Goal: Transaction & Acquisition: Purchase product/service

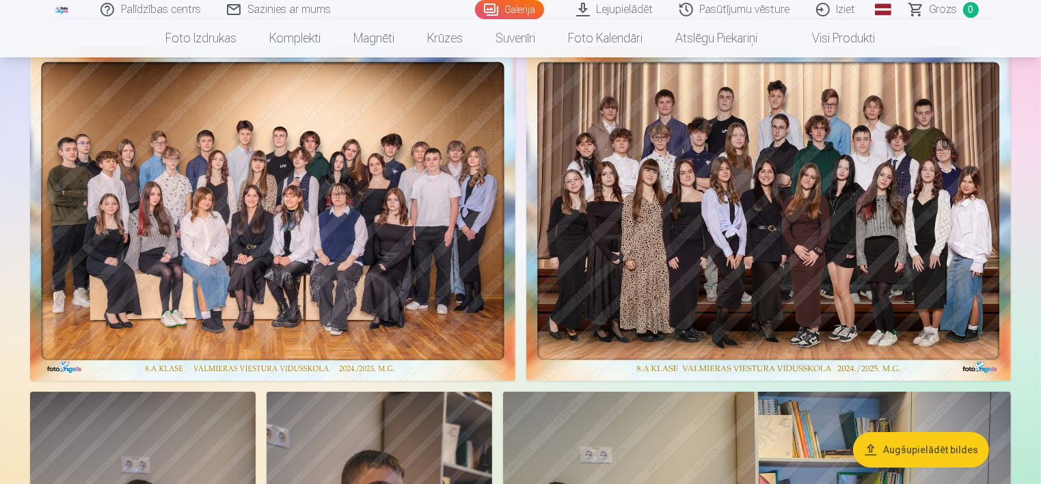
scroll to position [68, 0]
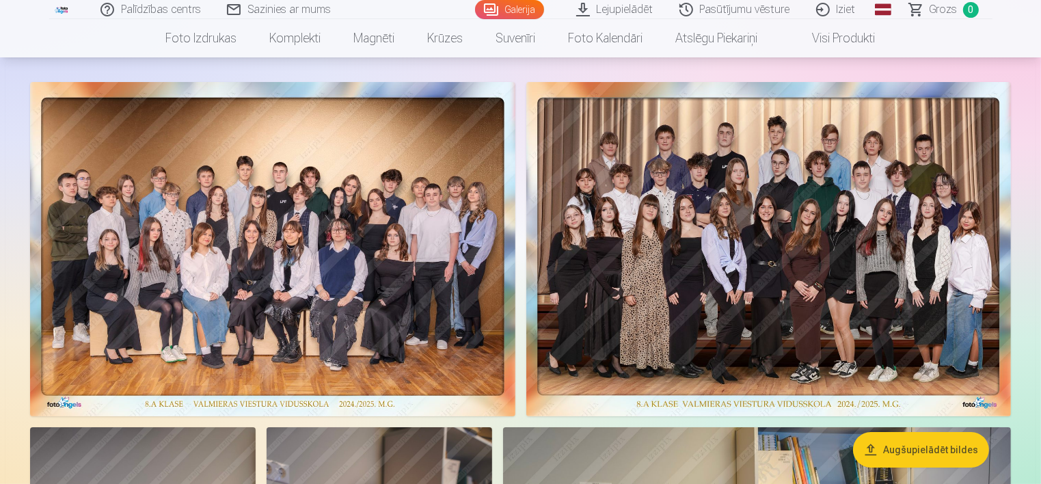
click at [339, 208] on img at bounding box center [272, 249] width 485 height 334
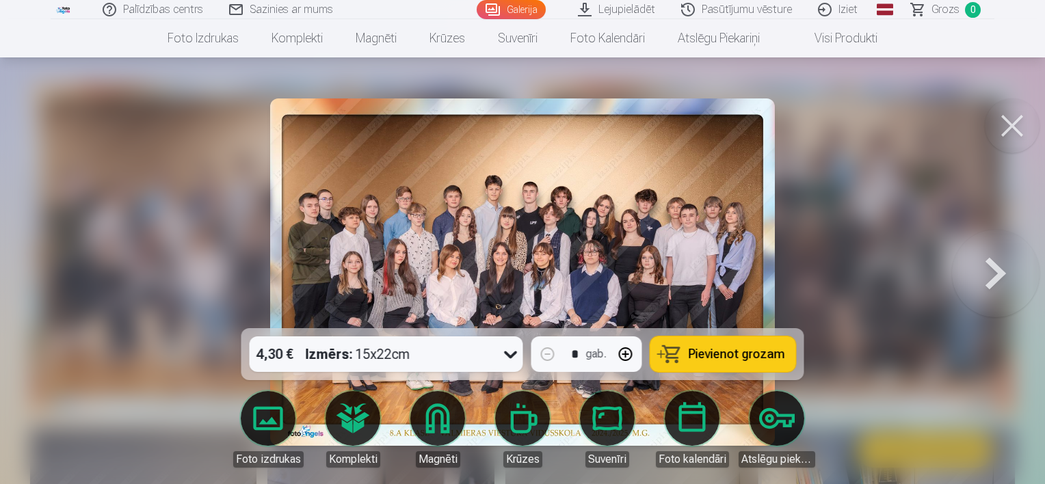
click at [730, 356] on span "Pievienot grozam" at bounding box center [737, 354] width 96 height 12
click at [1007, 128] on button at bounding box center [1012, 125] width 55 height 55
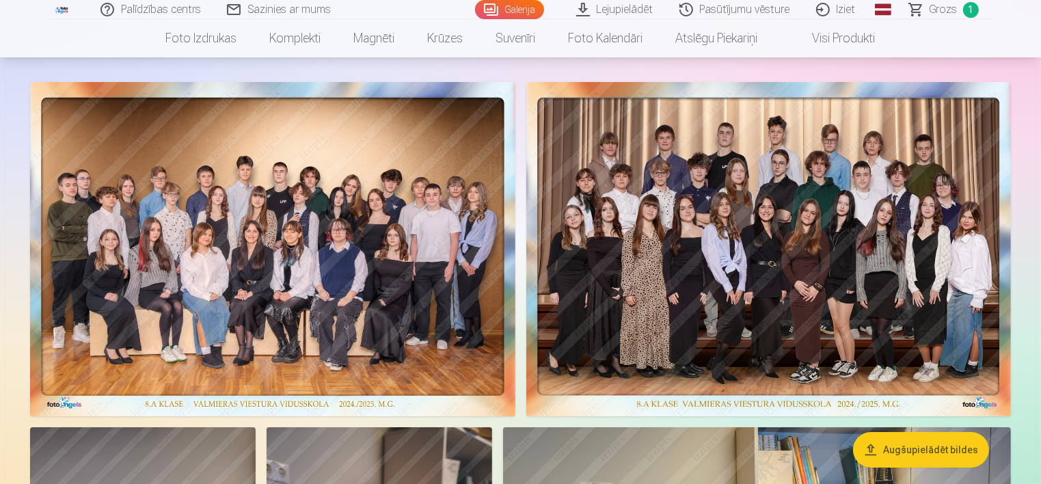
click at [863, 244] on img at bounding box center [768, 249] width 485 height 334
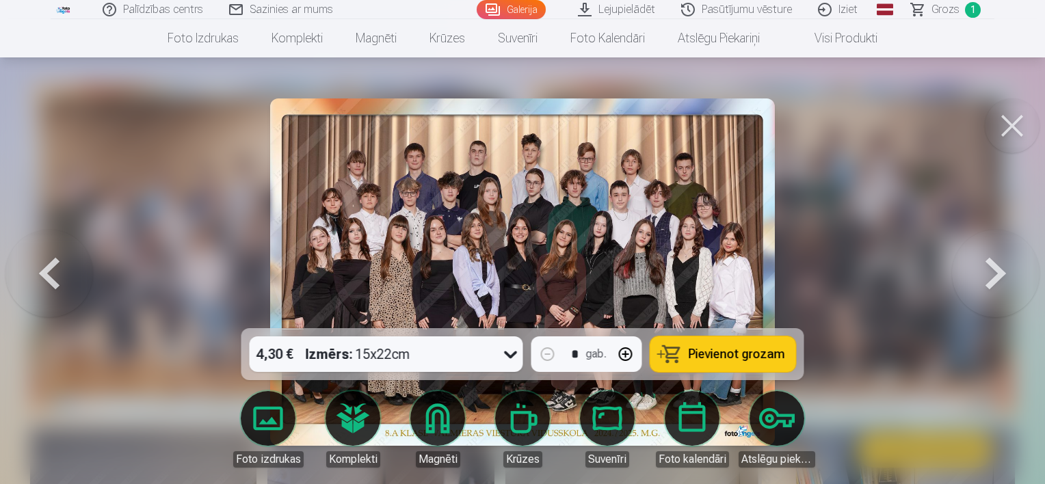
click at [703, 355] on span "Pievienot grozam" at bounding box center [737, 354] width 96 height 12
click at [1014, 131] on button at bounding box center [1012, 125] width 55 height 55
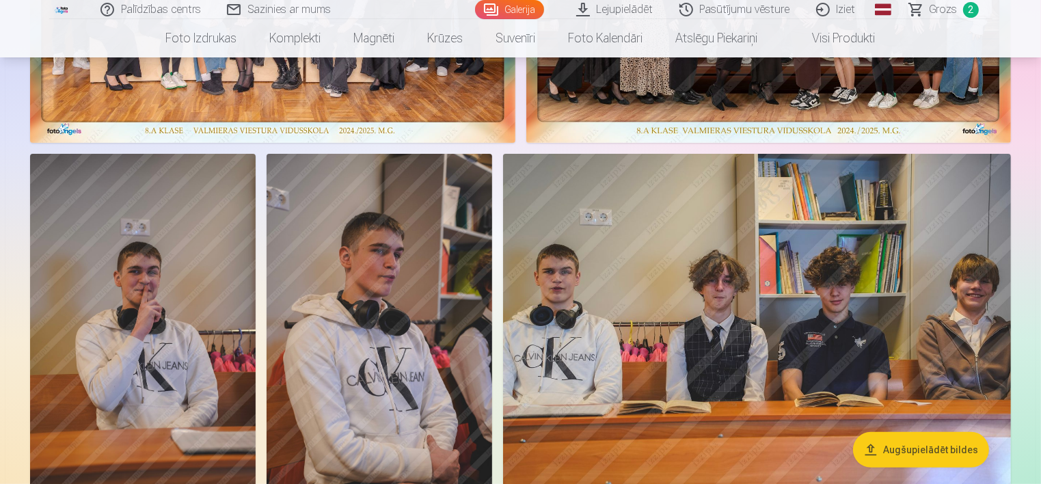
scroll to position [410, 0]
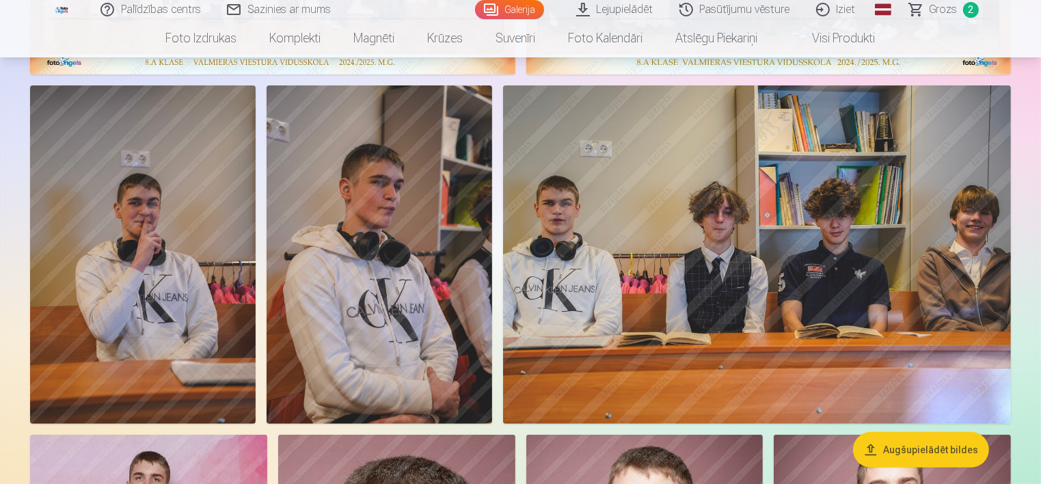
click at [868, 227] on img at bounding box center [757, 254] width 508 height 338
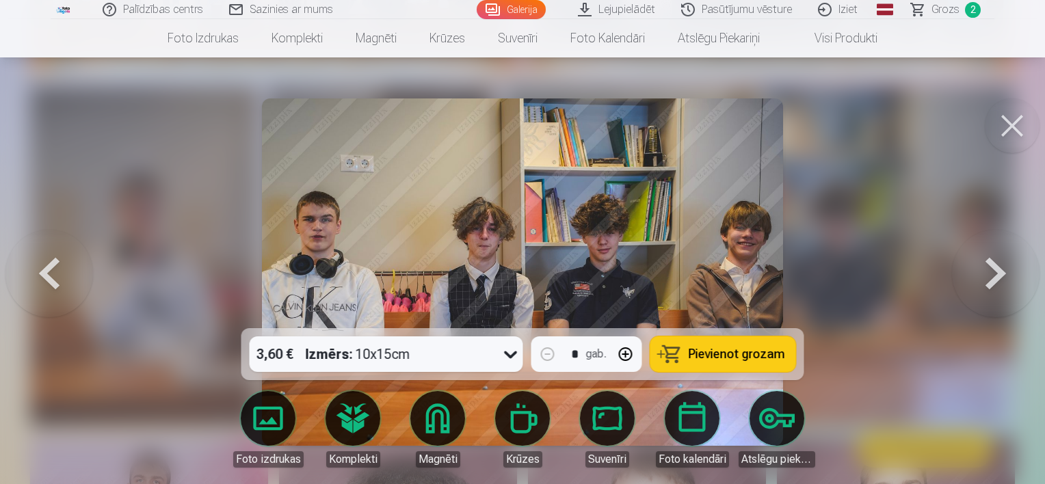
click at [752, 348] on span "Pievienot grozam" at bounding box center [737, 354] width 96 height 12
click at [1021, 118] on button at bounding box center [1012, 125] width 55 height 55
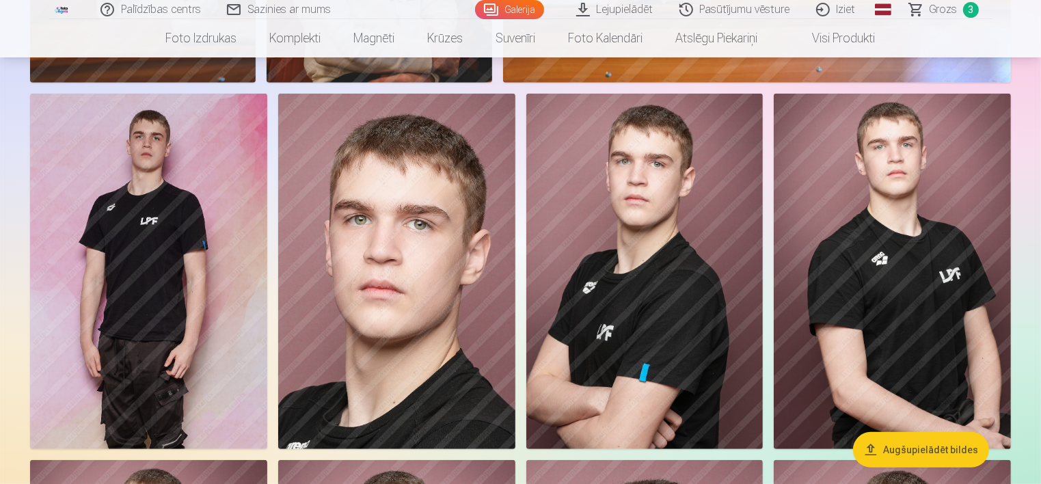
scroll to position [752, 0]
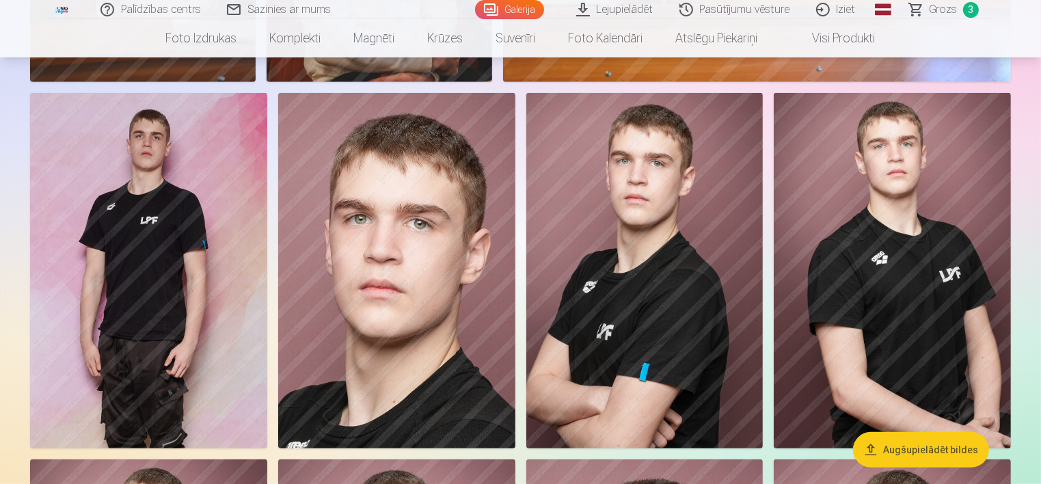
click at [697, 285] on img at bounding box center [644, 271] width 237 height 356
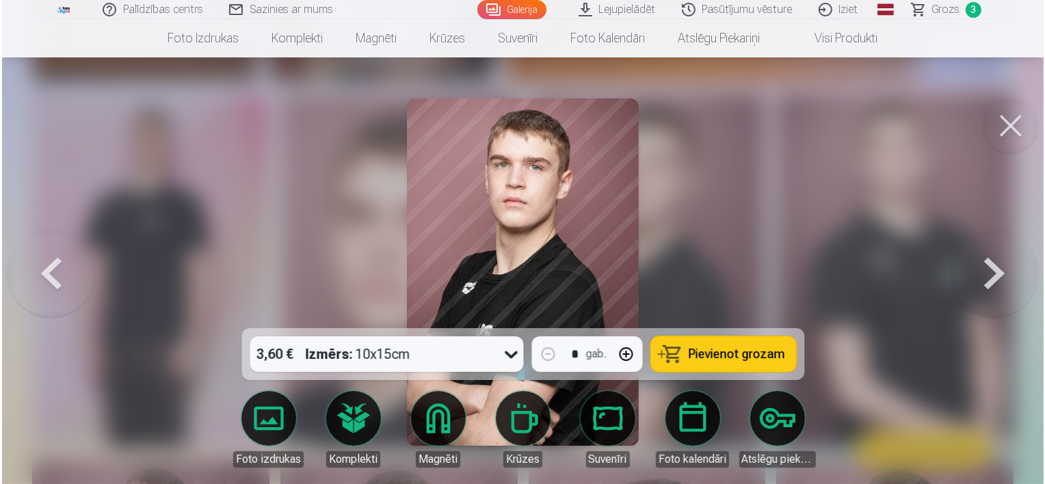
scroll to position [753, 0]
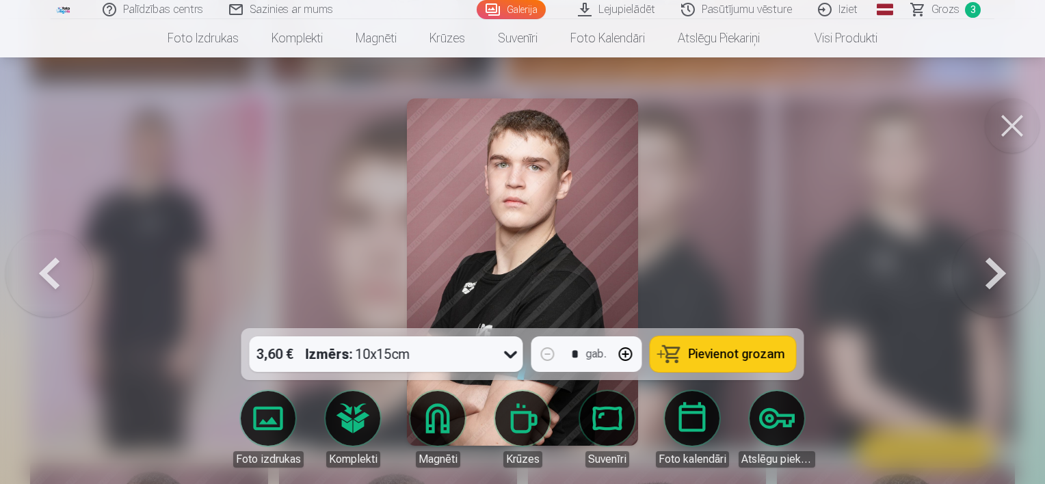
click at [525, 345] on div "3,60 € Izmērs : 10x15cm * gab. Pievienot grozam" at bounding box center [522, 354] width 563 height 52
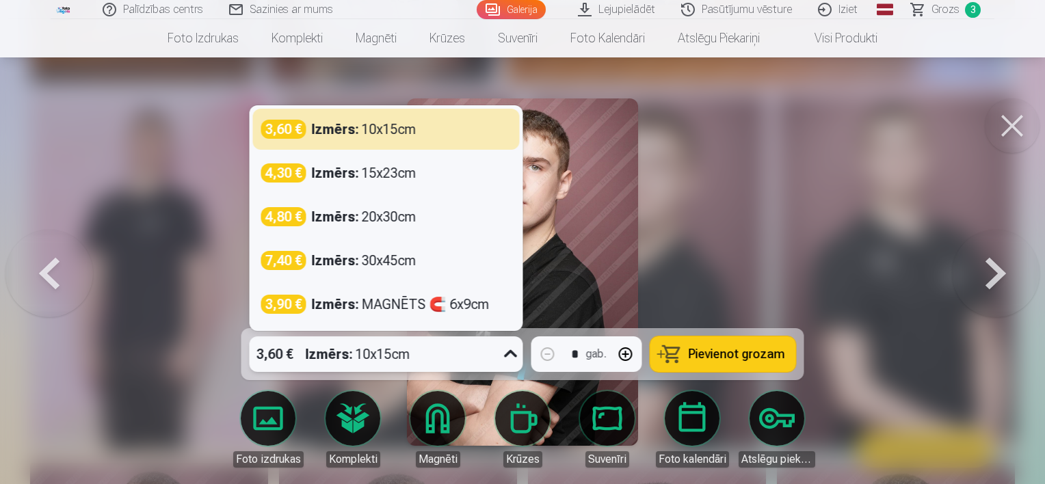
click at [509, 350] on icon at bounding box center [511, 354] width 22 height 22
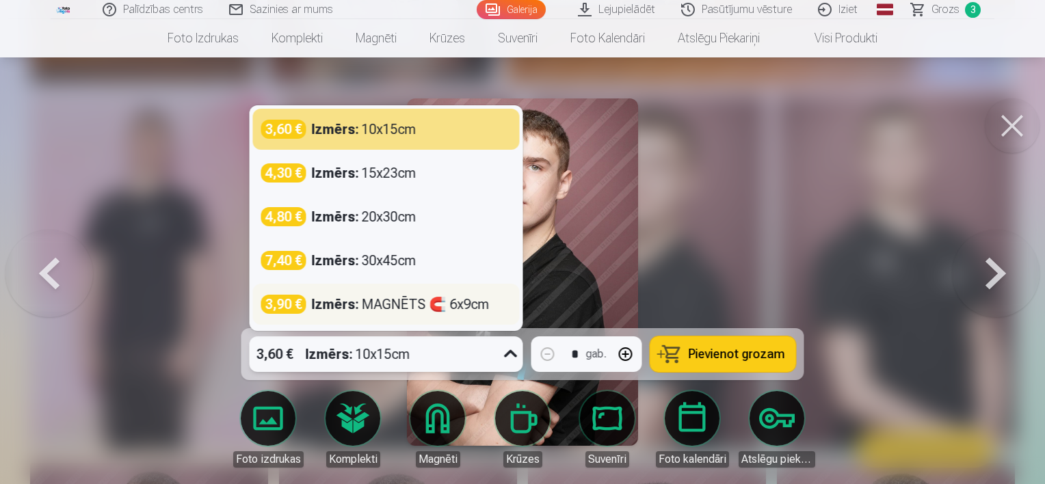
drag, startPoint x: 462, startPoint y: 307, endPoint x: 453, endPoint y: 310, distance: 9.3
click at [462, 308] on div "Izmērs : MAGNĒTS 🧲 6x9cm" at bounding box center [401, 304] width 178 height 19
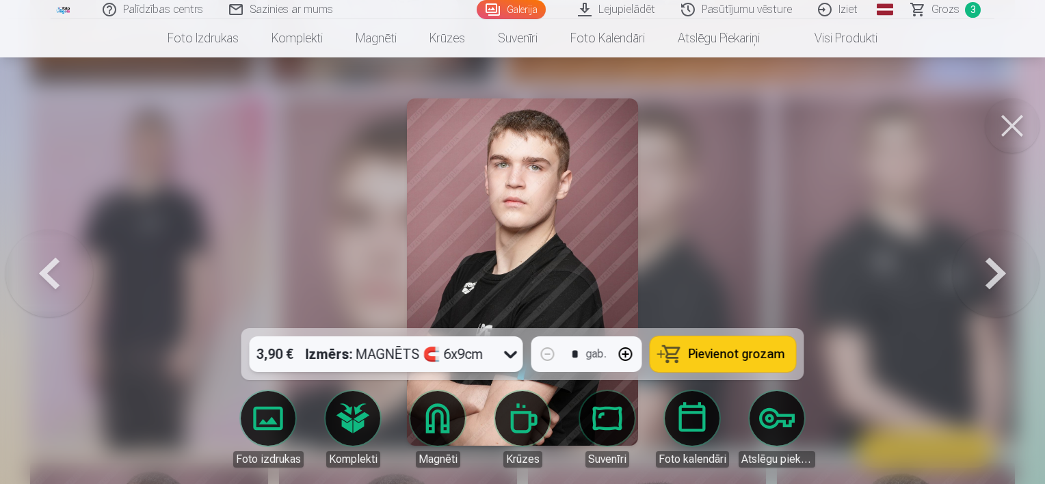
click at [749, 358] on span "Pievienot grozam" at bounding box center [737, 354] width 96 height 12
click at [1015, 125] on button at bounding box center [1012, 125] width 55 height 55
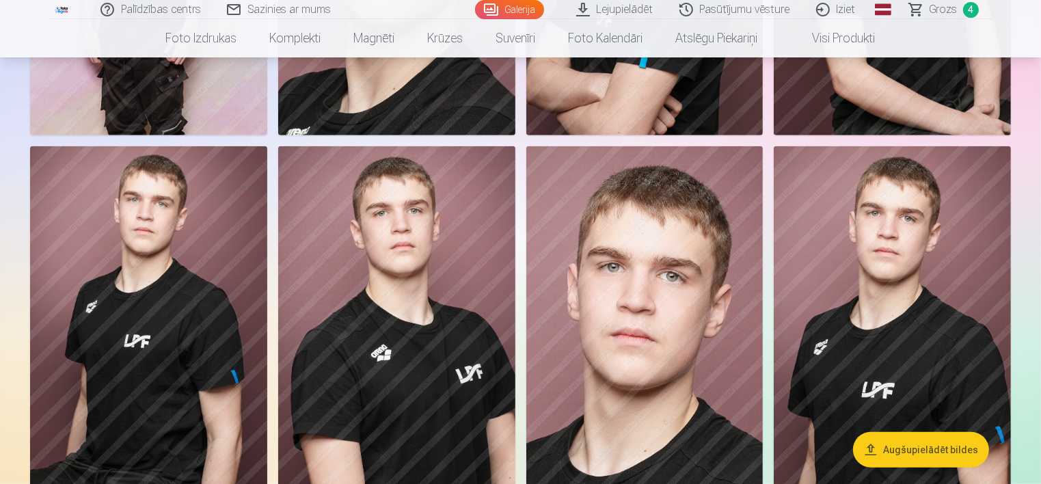
scroll to position [1094, 0]
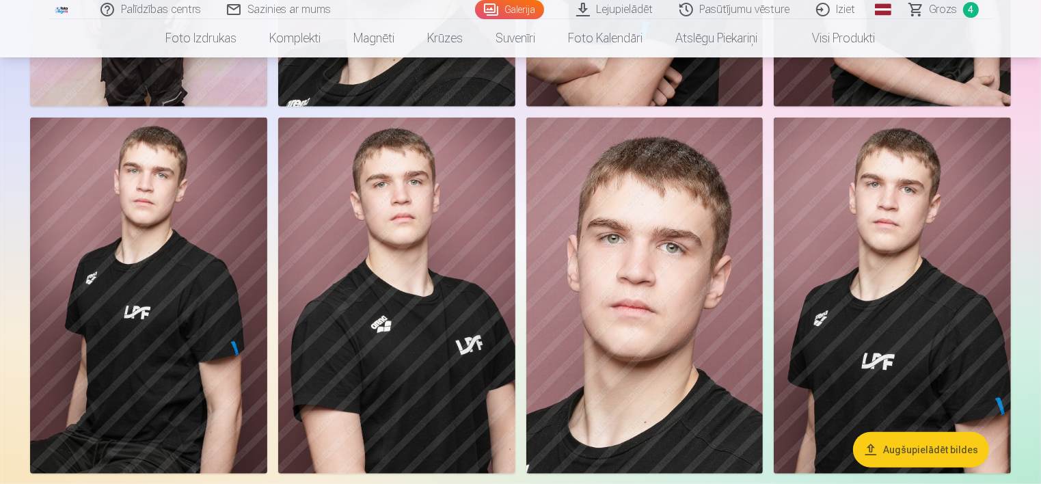
click at [163, 202] on img at bounding box center [148, 296] width 237 height 356
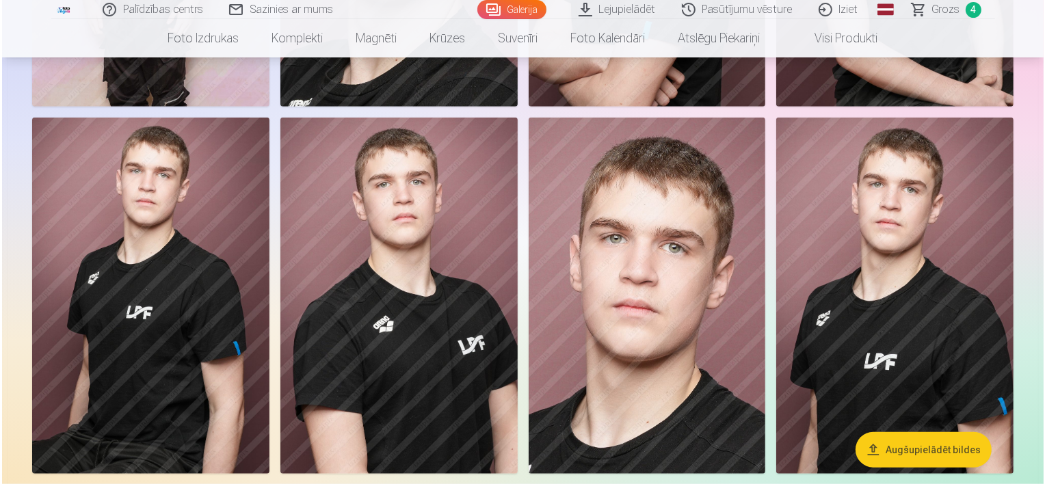
scroll to position [1096, 0]
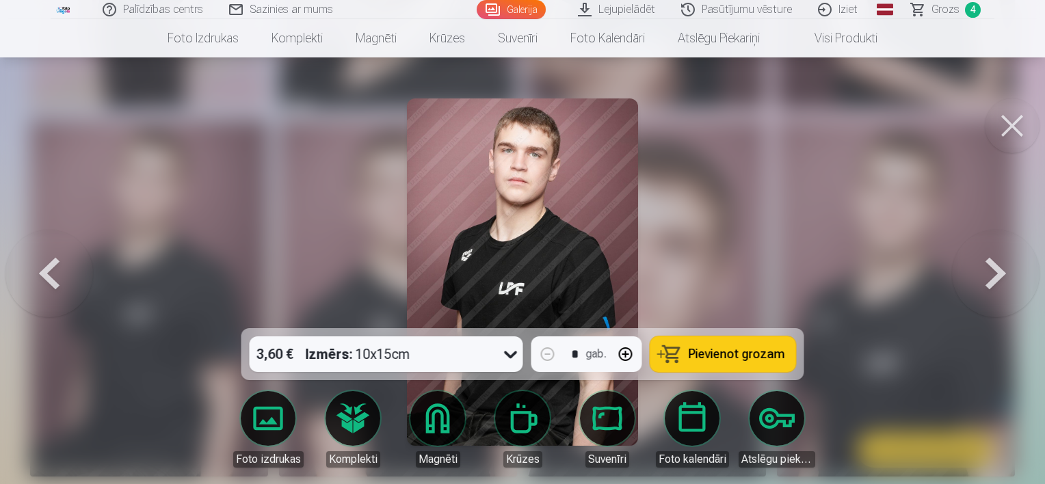
click at [507, 353] on icon at bounding box center [510, 355] width 13 height 8
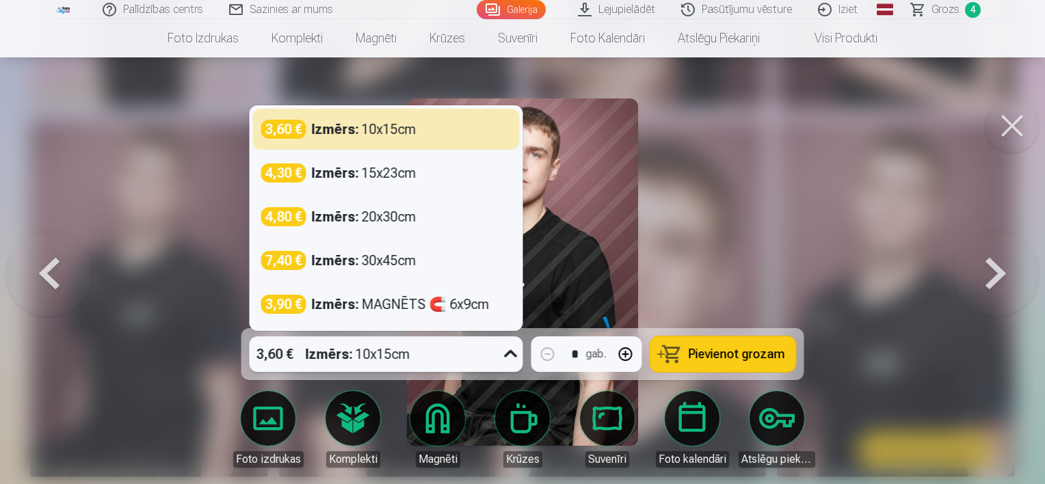
click at [507, 353] on icon at bounding box center [510, 354] width 13 height 8
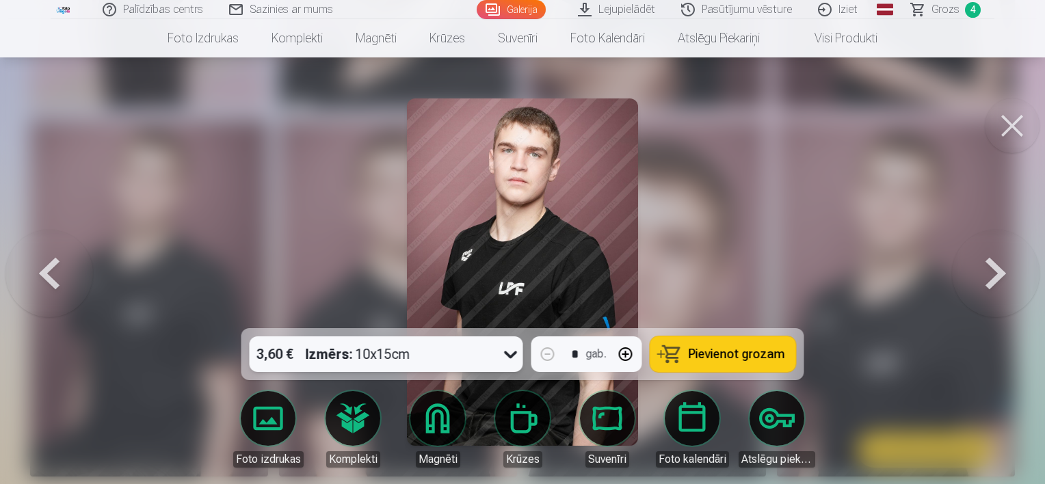
click at [704, 348] on span "Pievienot grozam" at bounding box center [737, 354] width 96 height 12
click at [1013, 124] on button at bounding box center [1012, 125] width 55 height 55
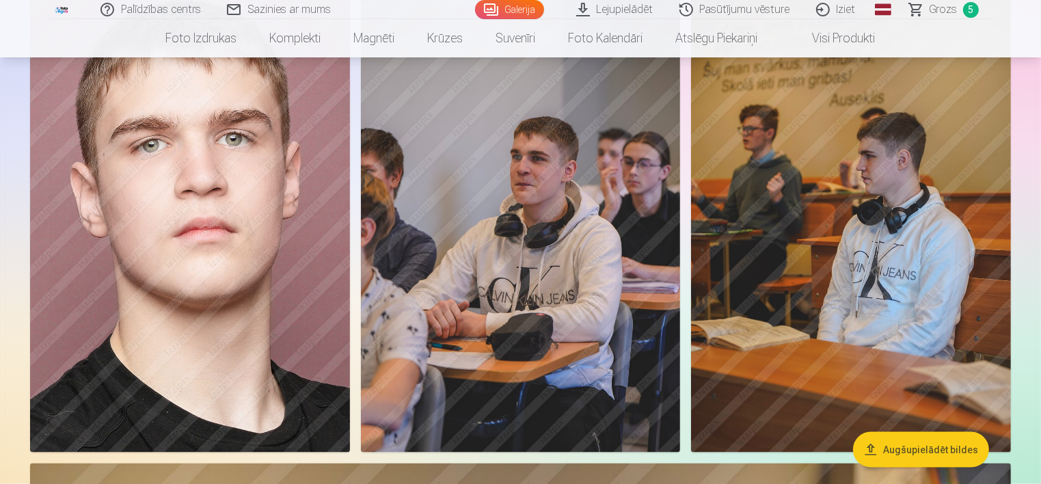
scroll to position [1641, 0]
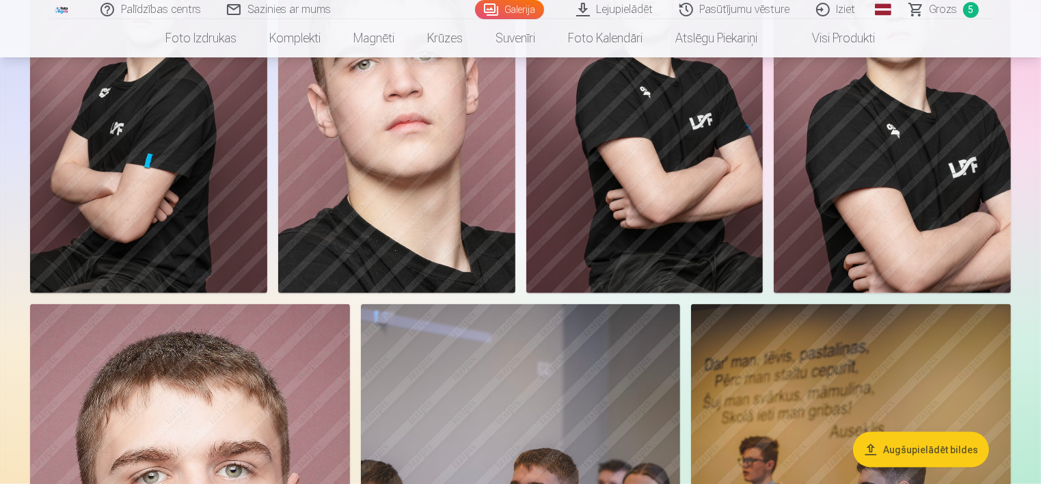
drag, startPoint x: 951, startPoint y: 12, endPoint x: 952, endPoint y: 69, distance: 56.8
click at [951, 12] on span "Grozs" at bounding box center [944, 9] width 28 height 16
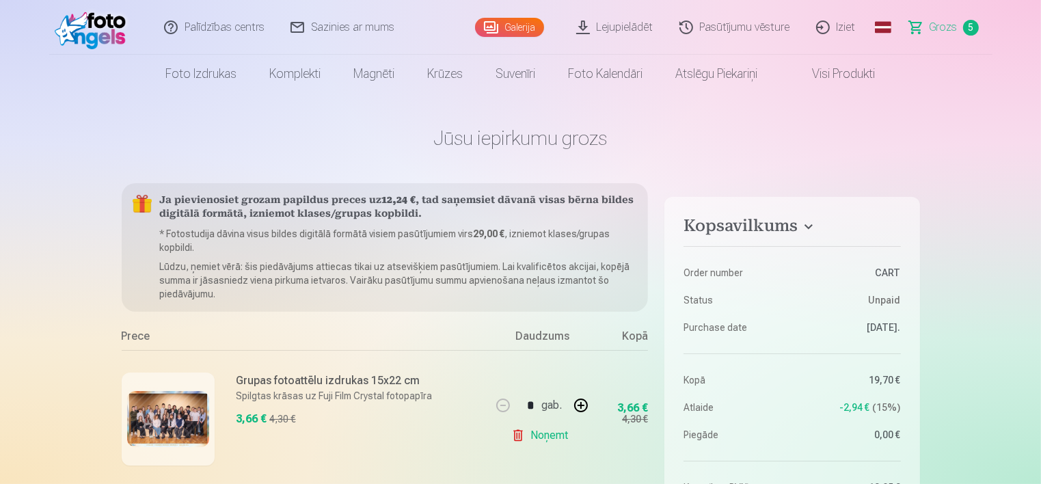
click at [88, 21] on img at bounding box center [94, 27] width 79 height 44
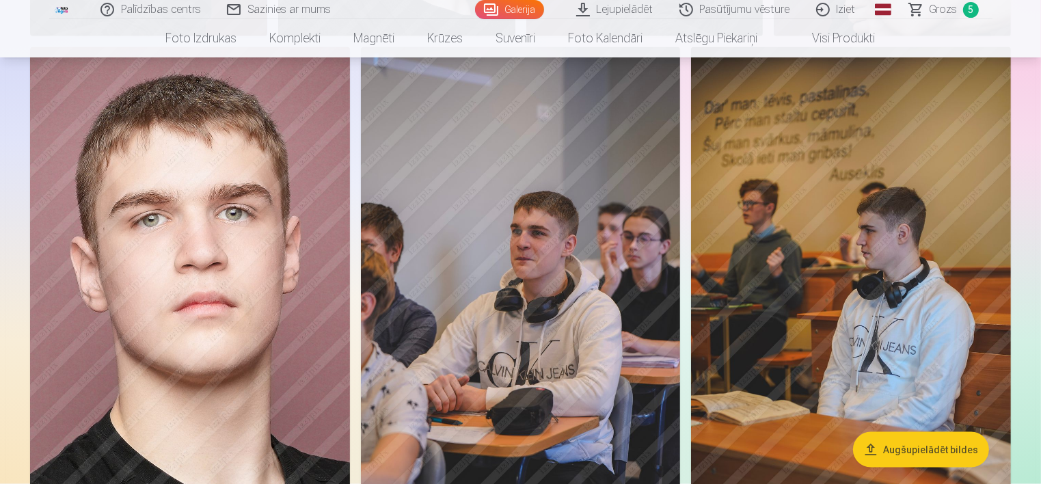
scroll to position [1983, 0]
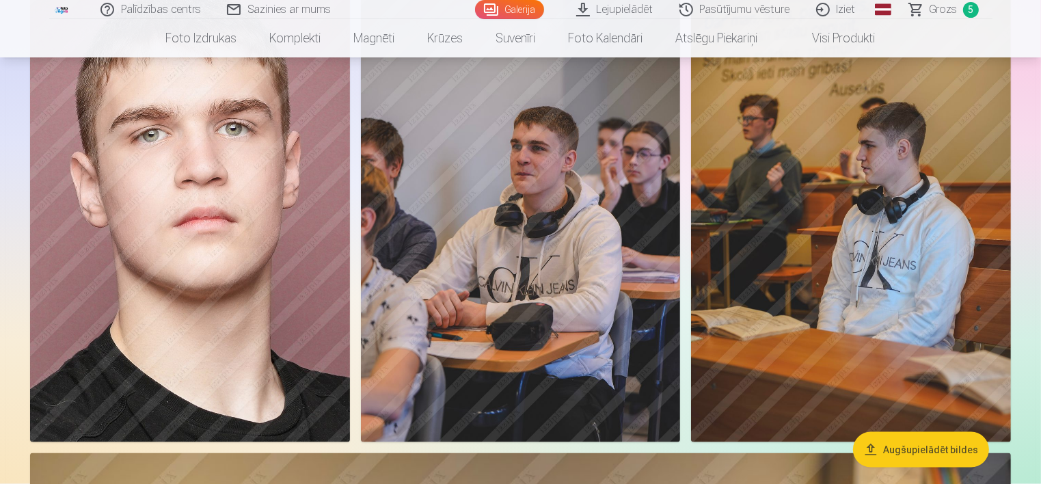
click at [522, 239] on img at bounding box center [521, 202] width 320 height 480
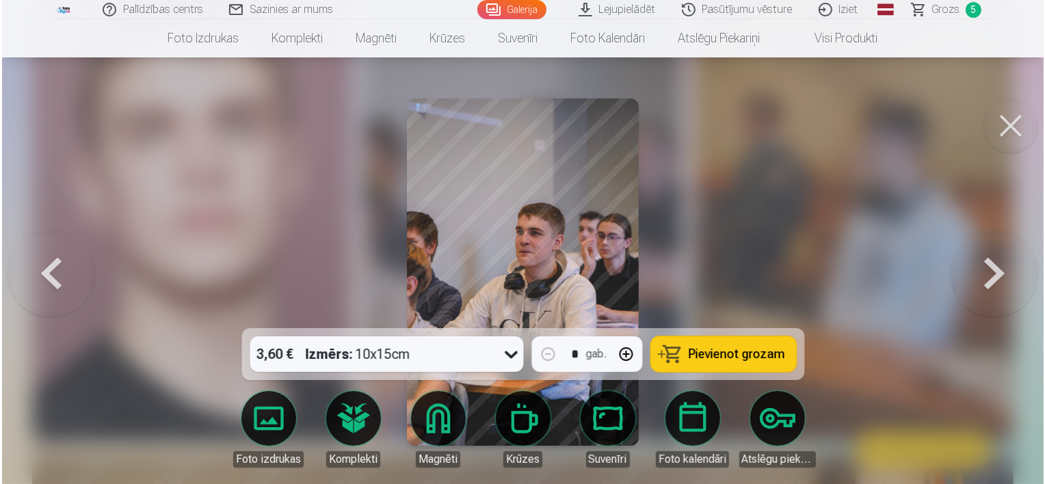
scroll to position [1988, 0]
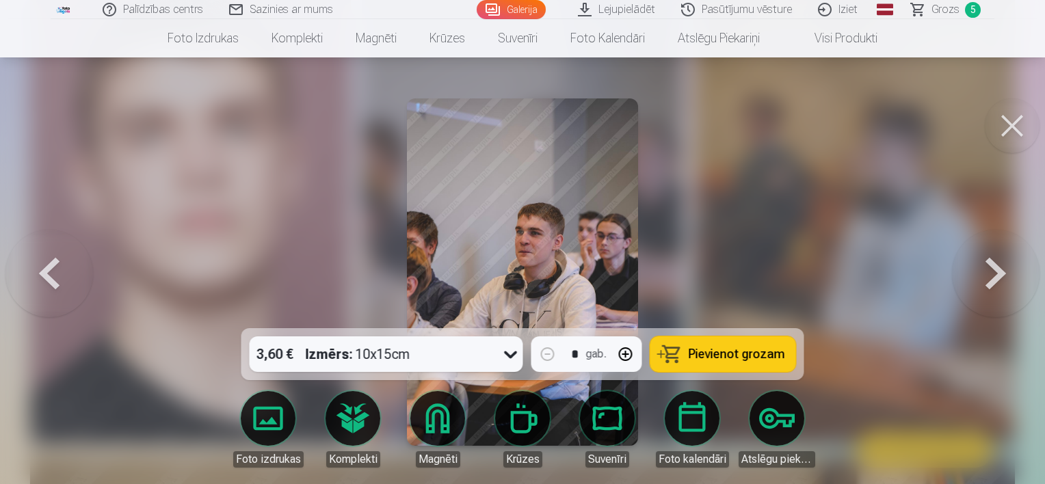
click at [733, 351] on span "Pievienot grozam" at bounding box center [737, 354] width 96 height 12
click at [1008, 138] on button at bounding box center [1012, 125] width 55 height 55
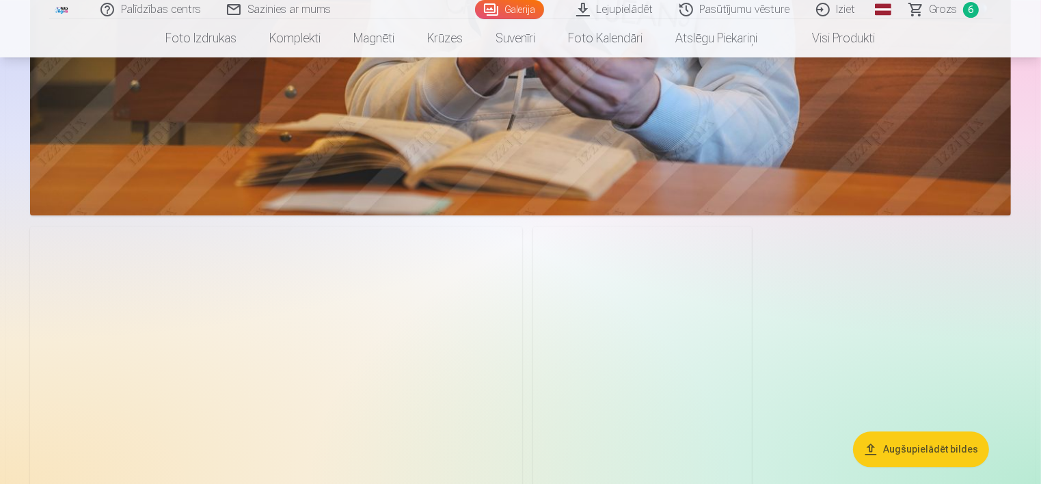
scroll to position [2872, 0]
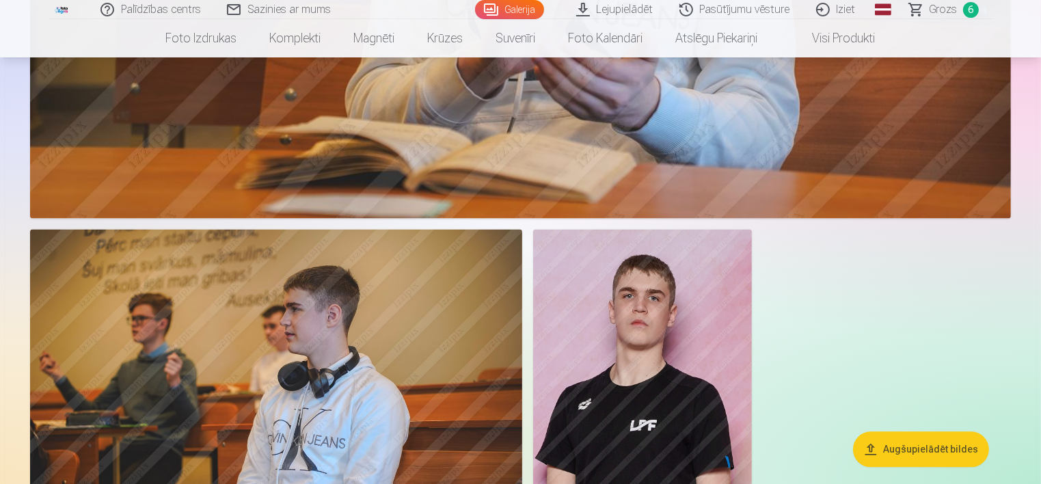
click at [948, 9] on span "Grozs" at bounding box center [944, 9] width 28 height 16
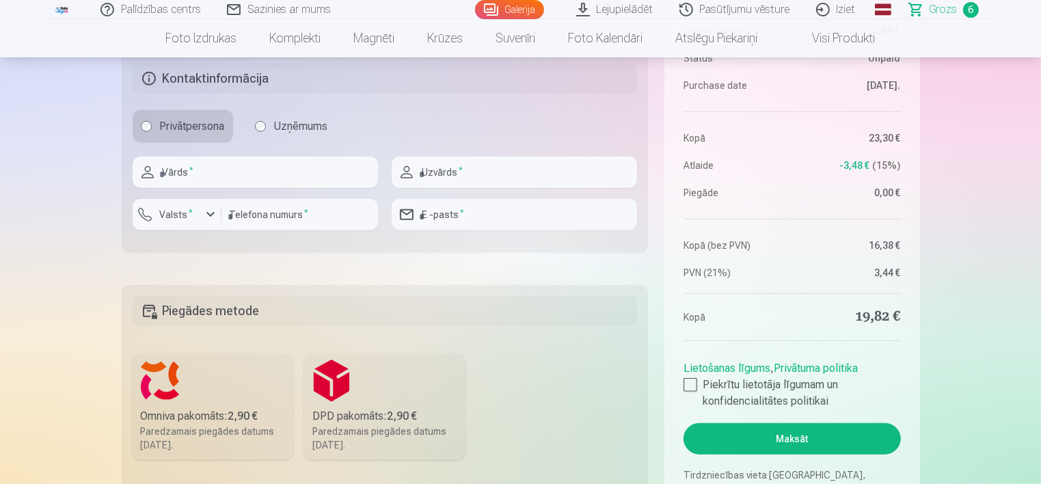
scroll to position [1162, 0]
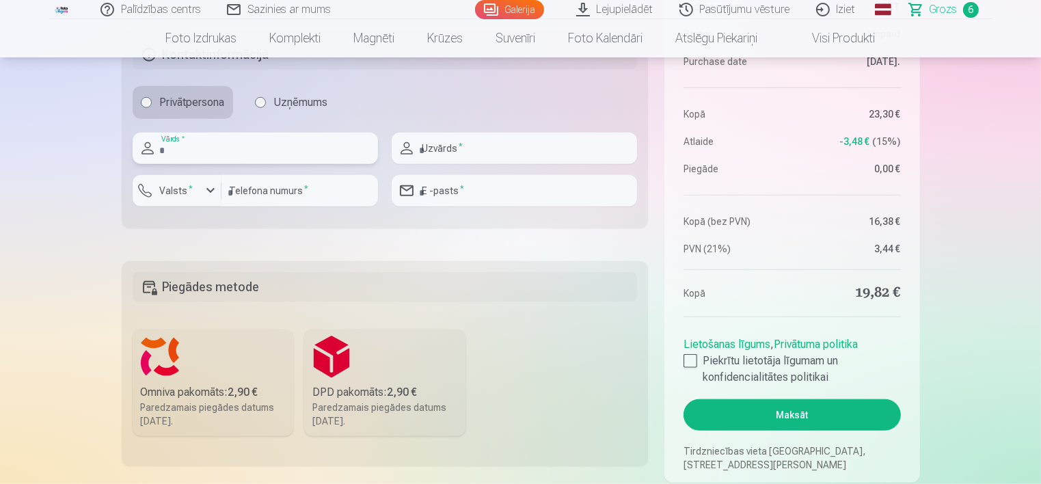
click at [306, 142] on input "text" at bounding box center [255, 148] width 245 height 31
type input "****"
type input "**"
type input "********"
type input "**********"
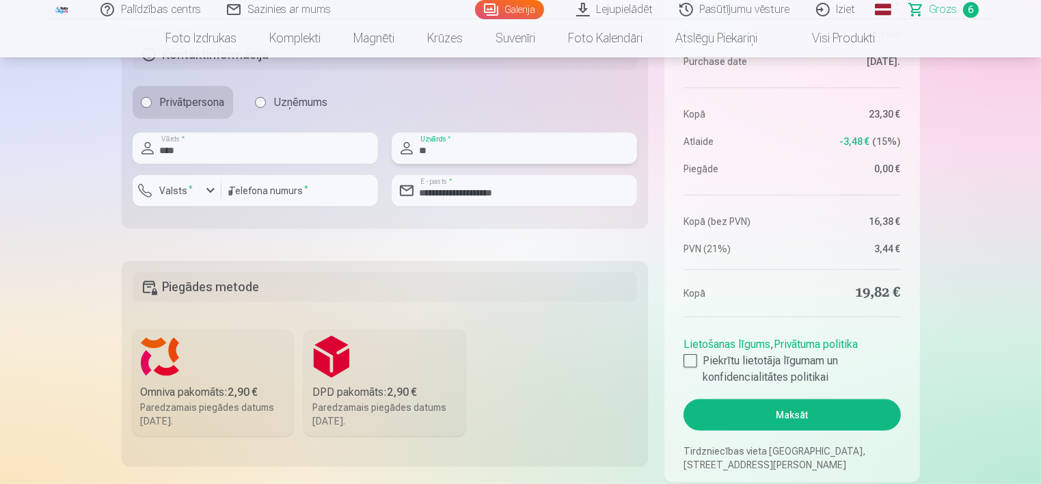
click at [465, 149] on input "**" at bounding box center [514, 148] width 245 height 31
type input "******"
click at [186, 369] on label "Omniva pakomāts : 2,90 € Paredzamais piegādes datums [DATE]." at bounding box center [213, 383] width 161 height 107
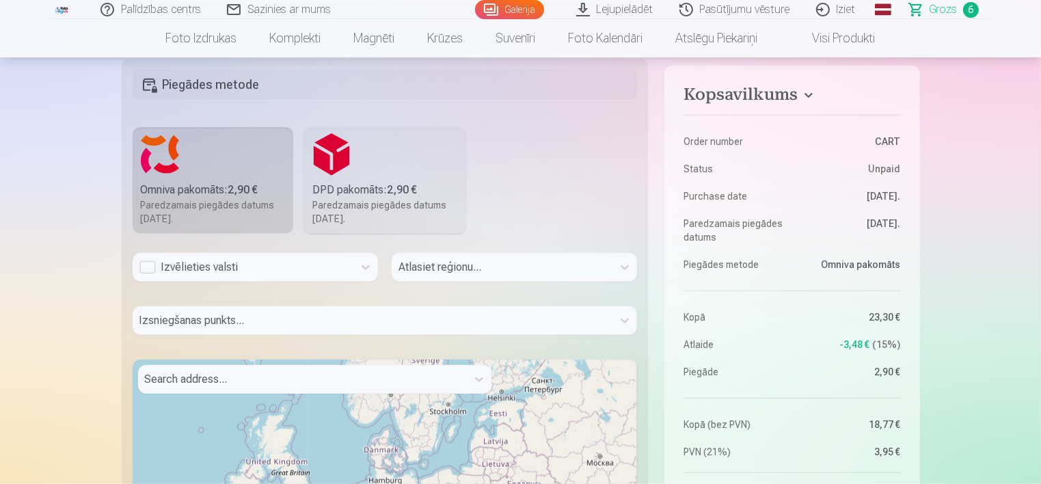
scroll to position [1368, 0]
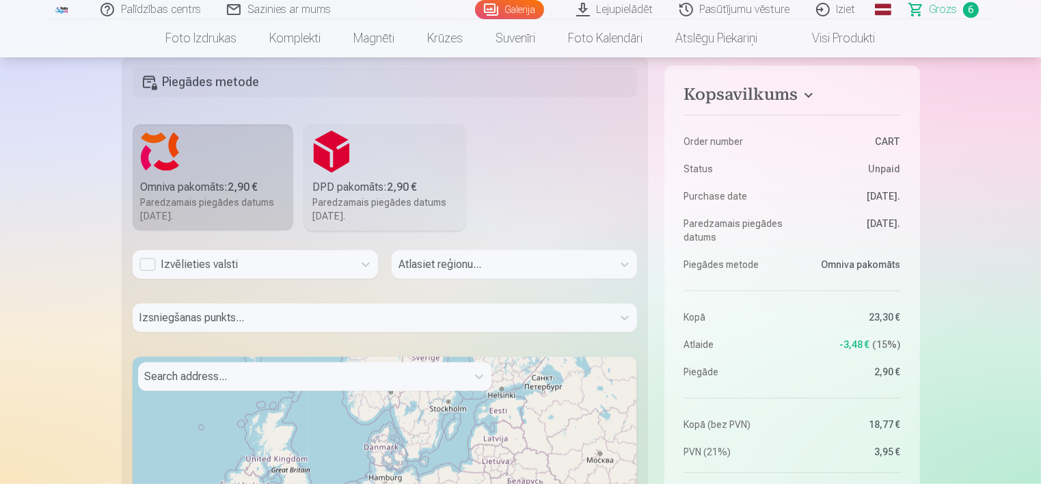
click at [264, 265] on div "Izvēlieties valsti" at bounding box center [242, 264] width 207 height 16
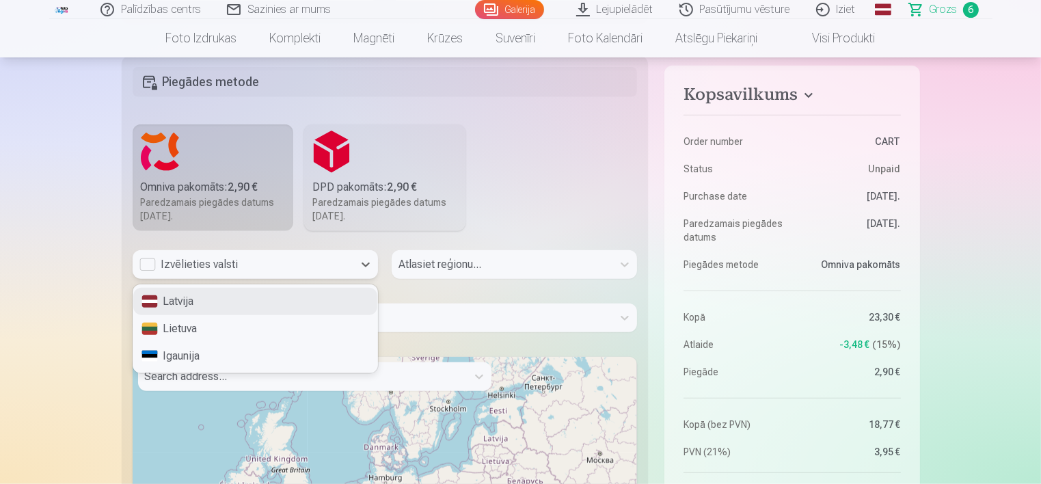
click at [254, 298] on div "Latvija" at bounding box center [255, 301] width 244 height 27
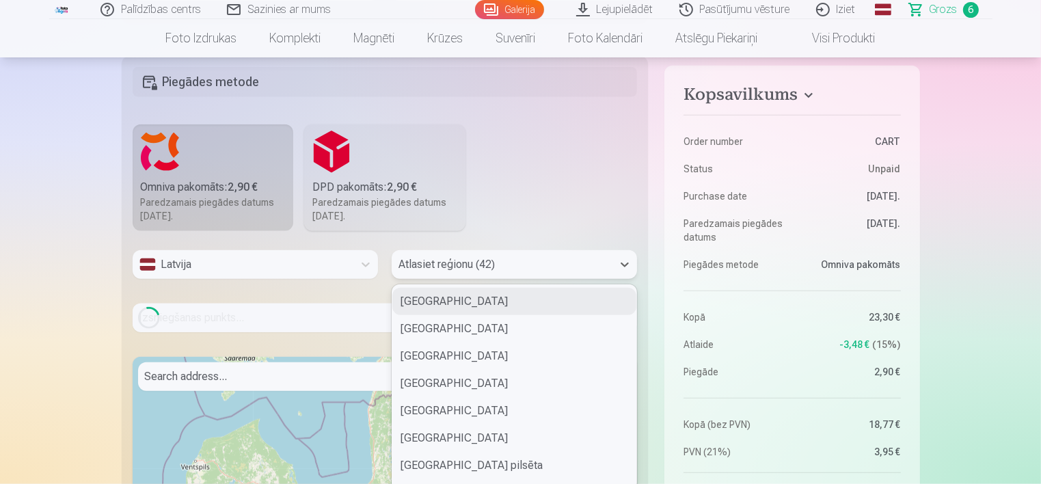
scroll to position [1378, 0]
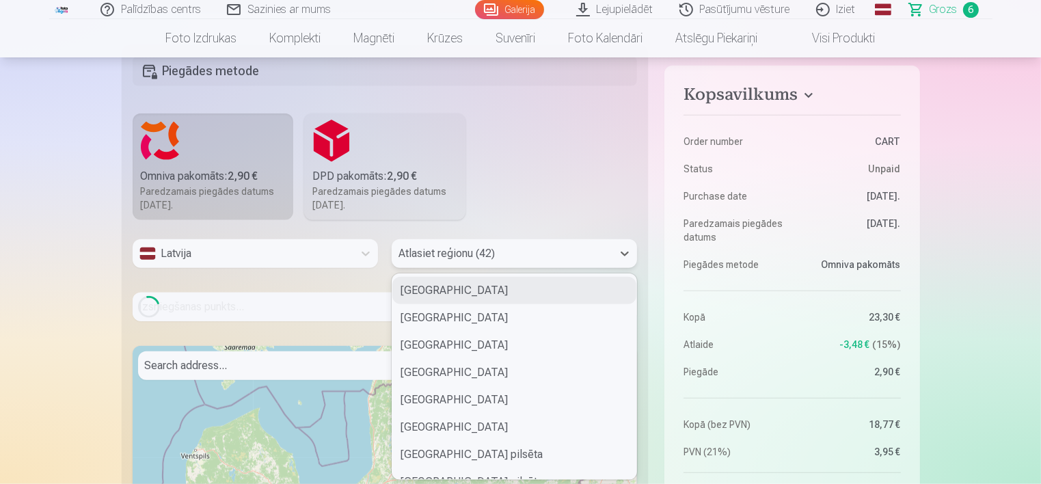
click at [461, 265] on div "Atlasiet reģionu (42)" at bounding box center [502, 253] width 221 height 29
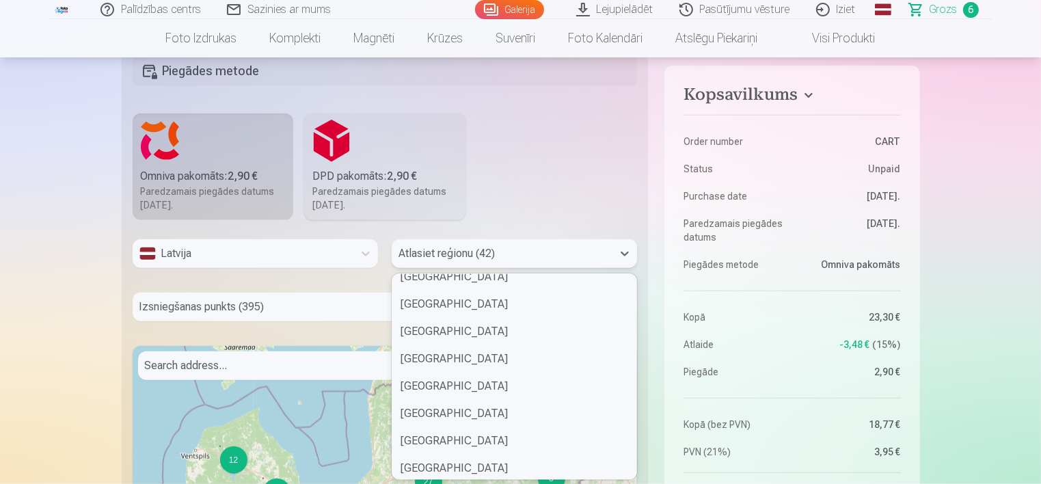
scroll to position [684, 0]
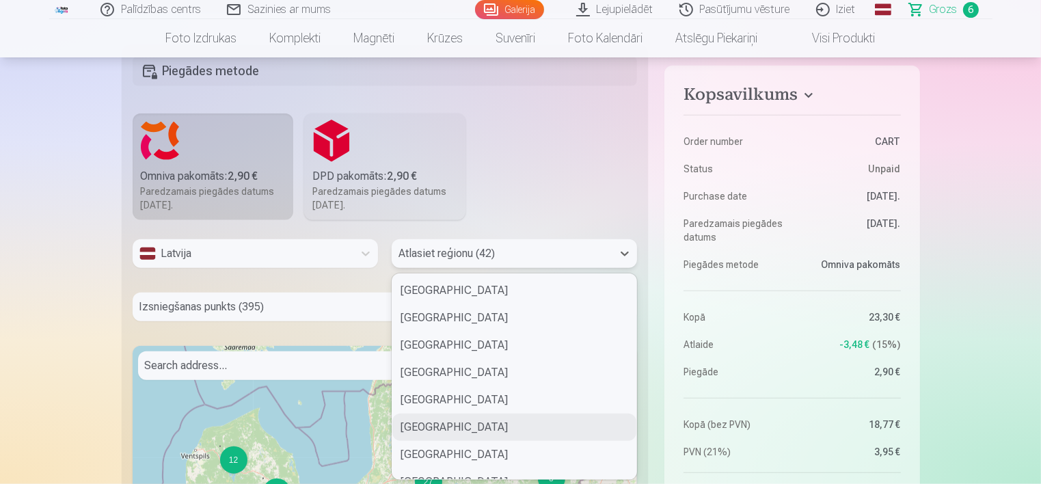
click at [470, 424] on div "[GEOGRAPHIC_DATA]" at bounding box center [514, 427] width 244 height 27
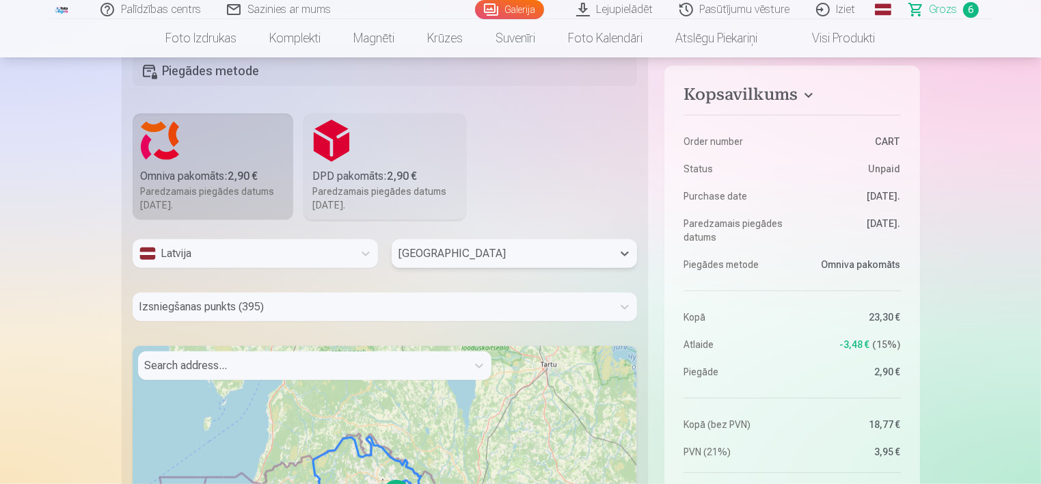
click at [269, 374] on div "Search address..." at bounding box center [302, 365] width 329 height 29
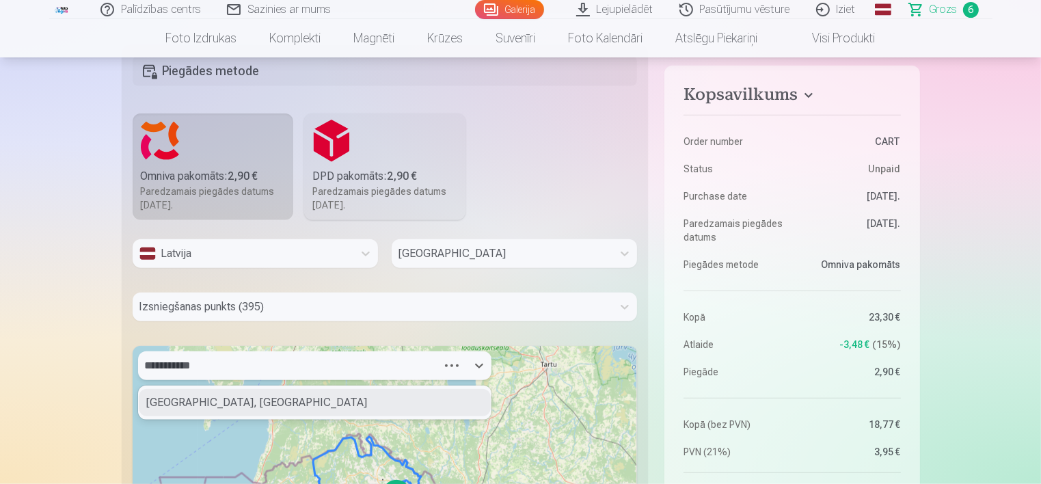
type input "**********"
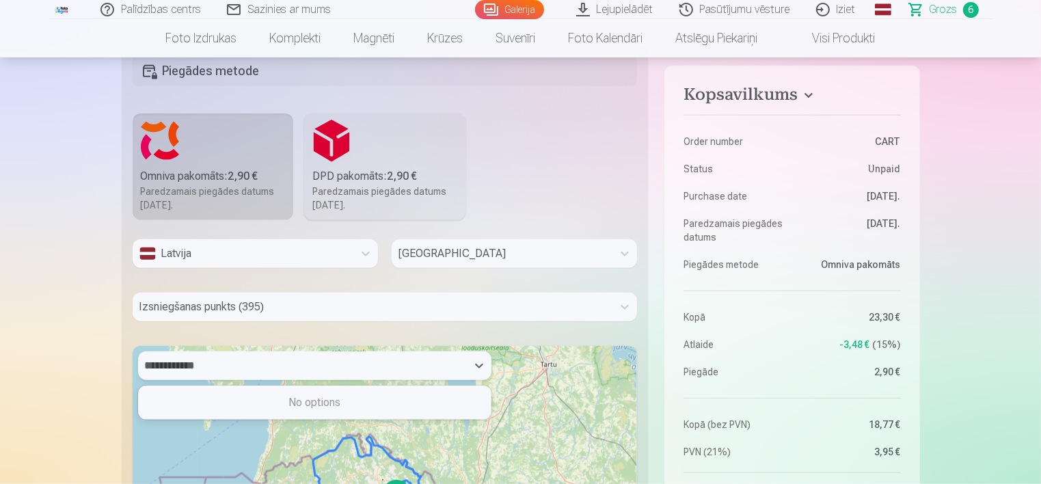
scroll to position [1515, 0]
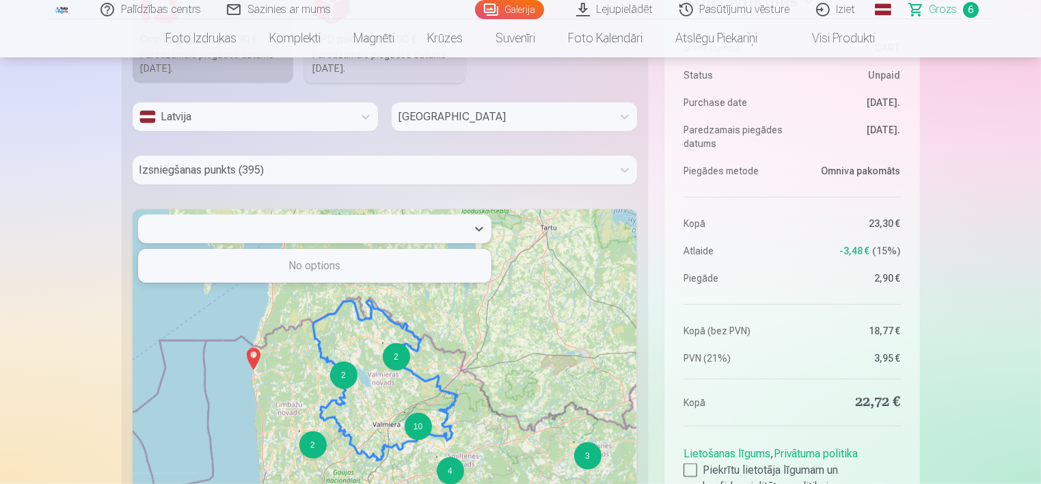
click at [224, 227] on div at bounding box center [302, 228] width 315 height 19
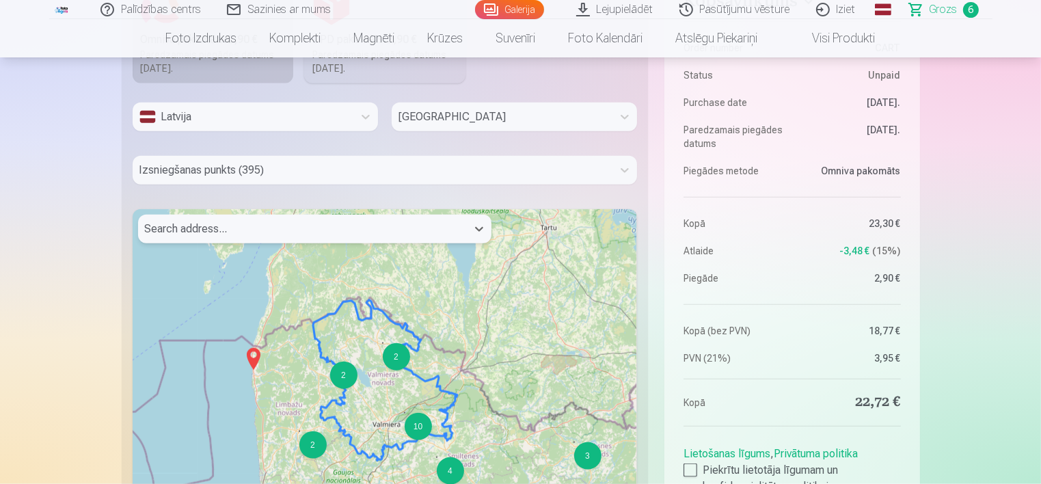
click at [231, 229] on div at bounding box center [302, 228] width 315 height 19
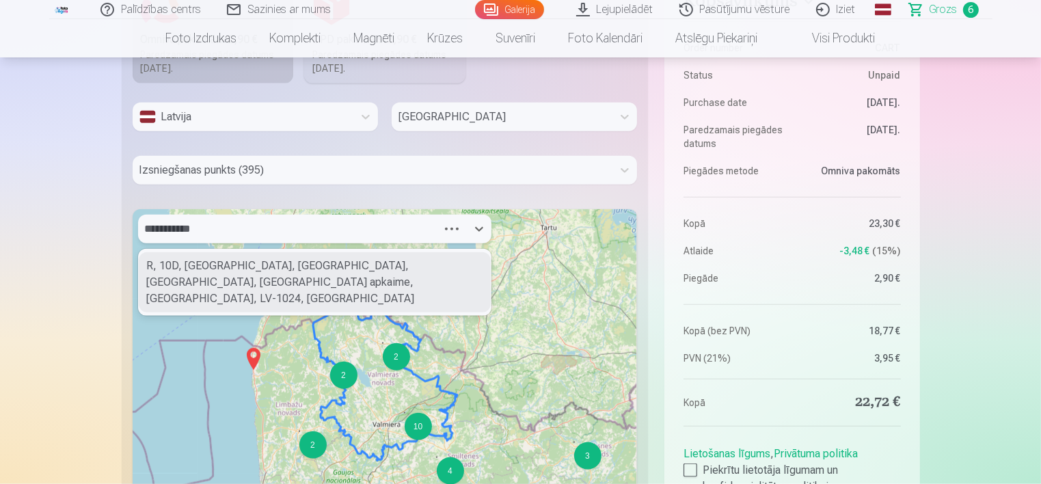
type input "**********"
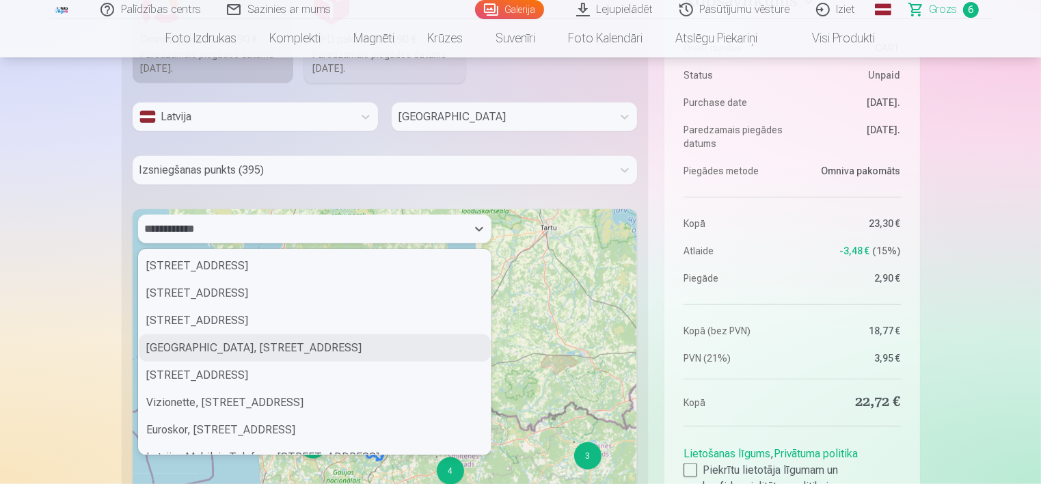
click at [263, 340] on div "[GEOGRAPHIC_DATA], [STREET_ADDRESS]" at bounding box center [315, 347] width 352 height 27
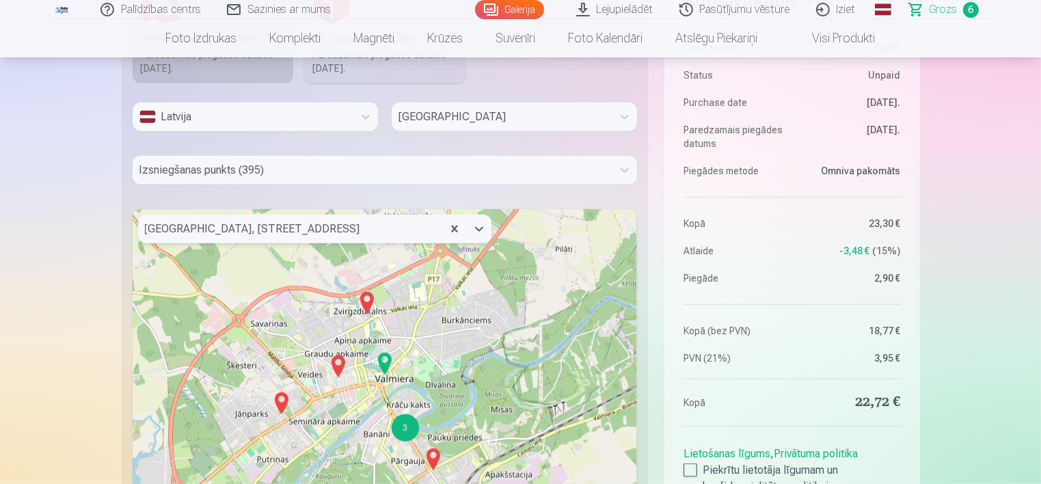
click at [381, 366] on img at bounding box center [385, 363] width 22 height 33
click at [407, 426] on div "3" at bounding box center [405, 427] width 27 height 27
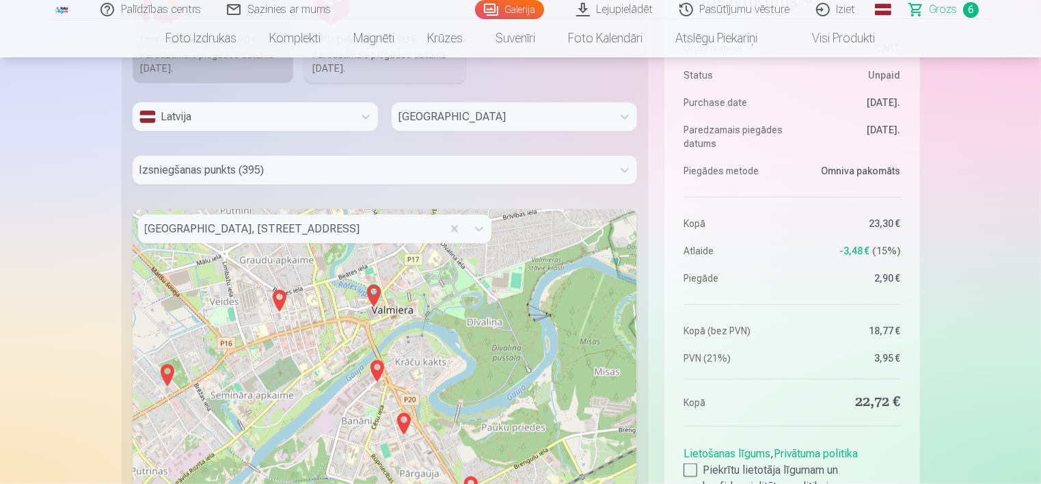
click at [376, 295] on img at bounding box center [374, 296] width 22 height 33
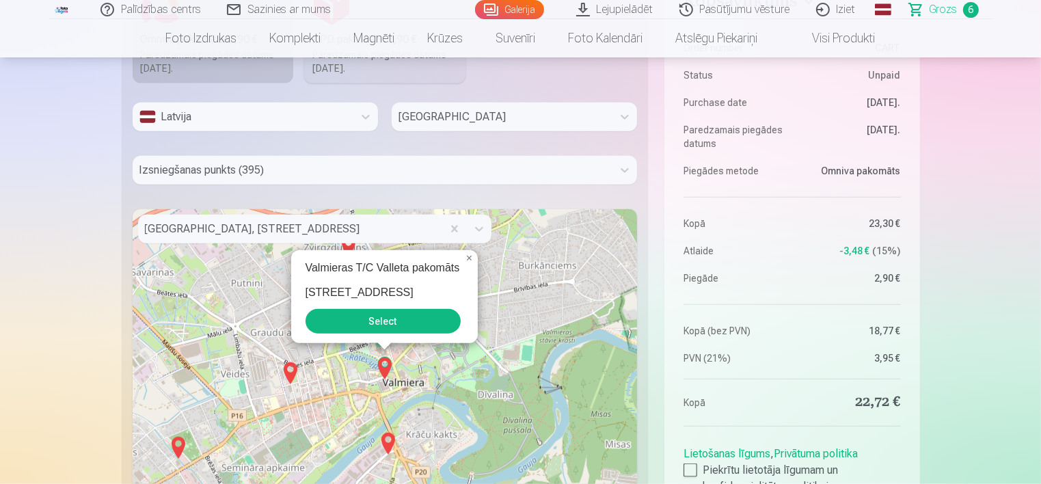
click at [370, 316] on button "Select" at bounding box center [383, 321] width 155 height 25
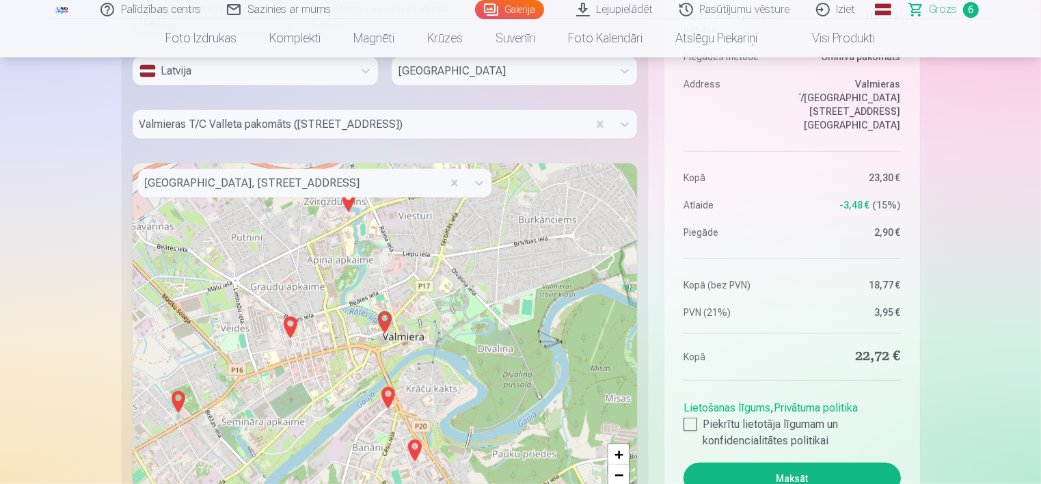
scroll to position [1584, 0]
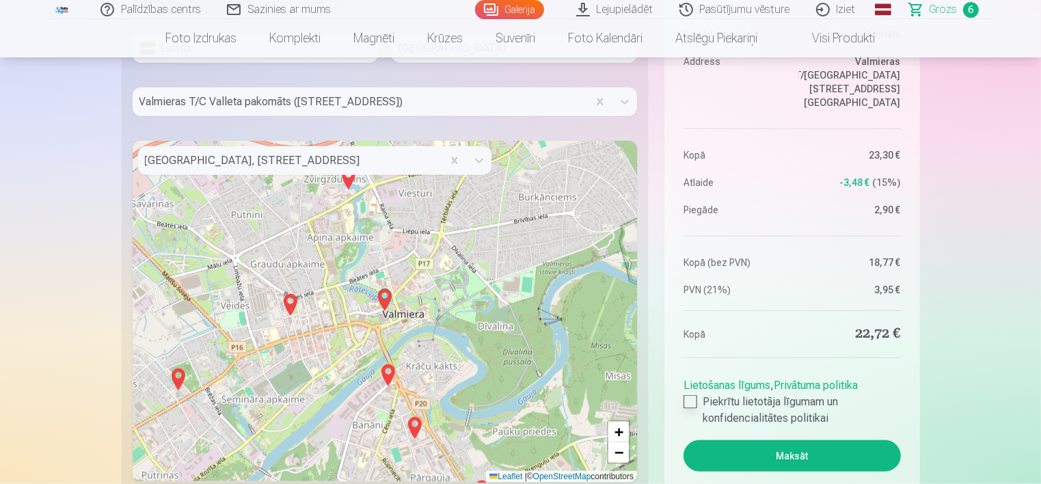
click at [691, 399] on div at bounding box center [691, 402] width 14 height 14
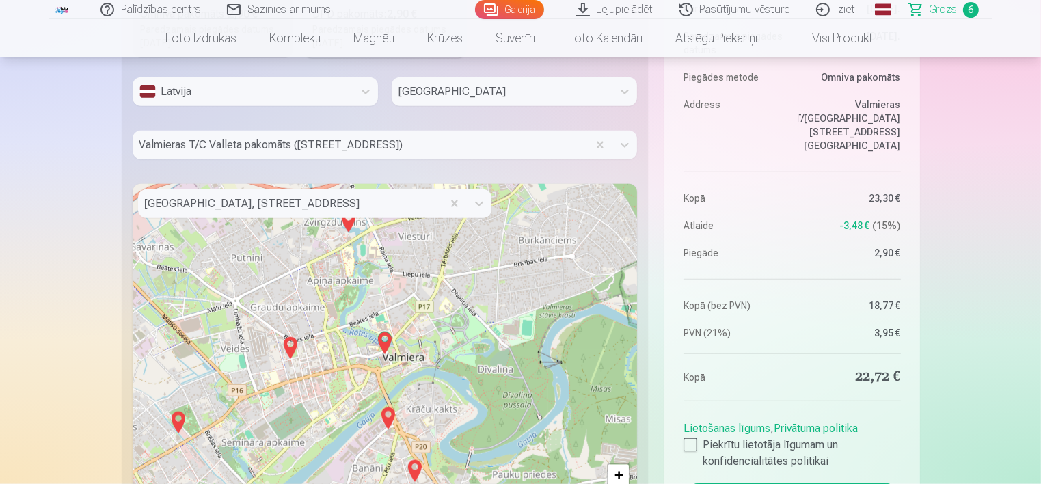
scroll to position [1652, 0]
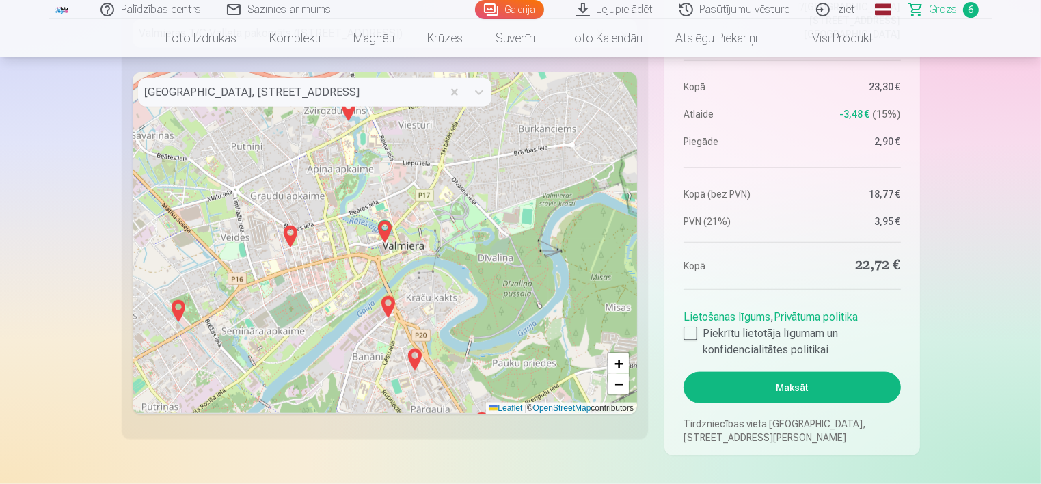
click at [786, 382] on button "Maksāt" at bounding box center [792, 387] width 217 height 31
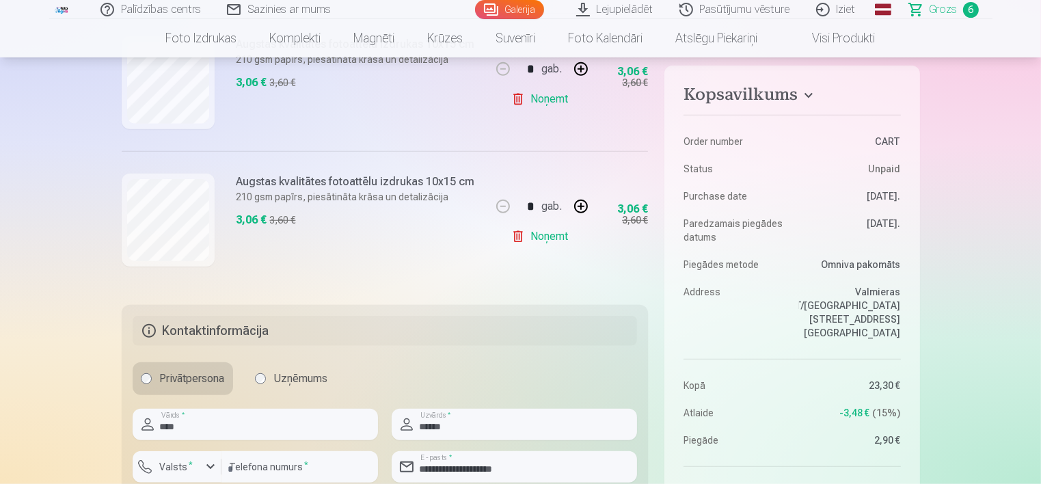
scroll to position [968, 0]
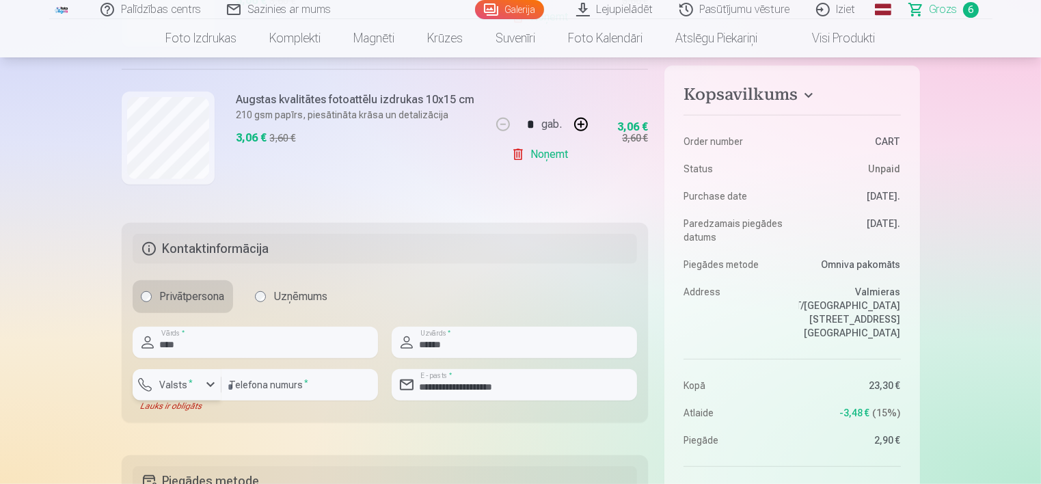
click at [196, 385] on label "Valsts *" at bounding box center [177, 385] width 44 height 14
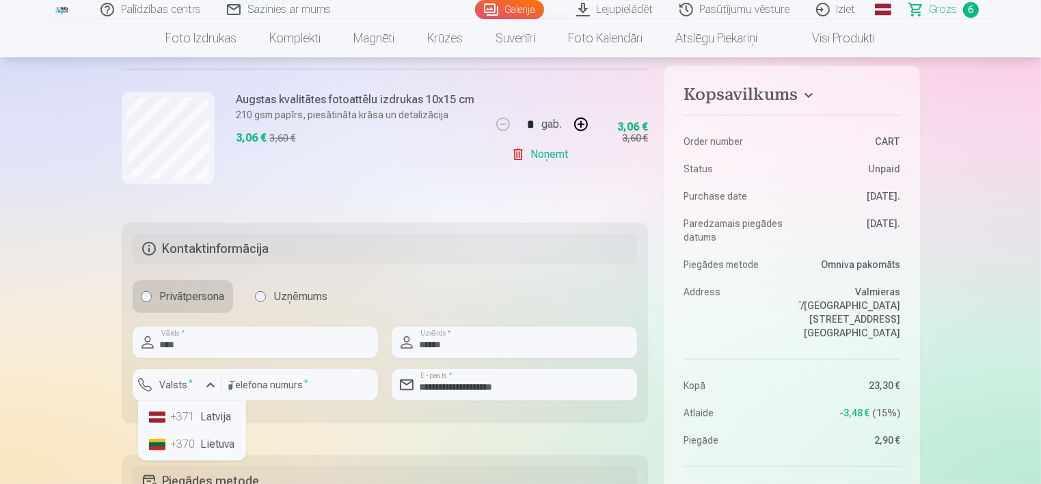
click at [199, 416] on li "+371 Latvija" at bounding box center [192, 416] width 97 height 27
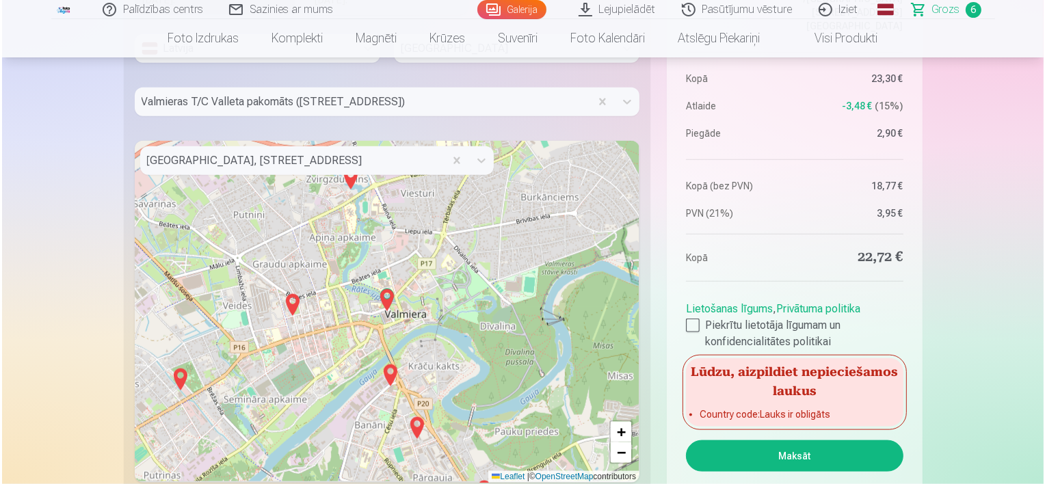
scroll to position [1720, 0]
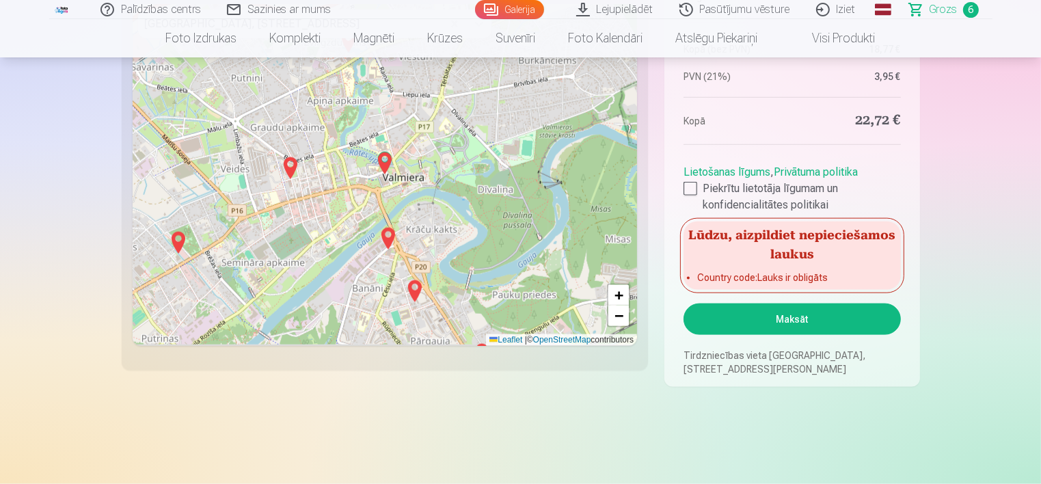
click at [814, 318] on button "Maksāt" at bounding box center [792, 319] width 217 height 31
